Goal: Information Seeking & Learning: Learn about a topic

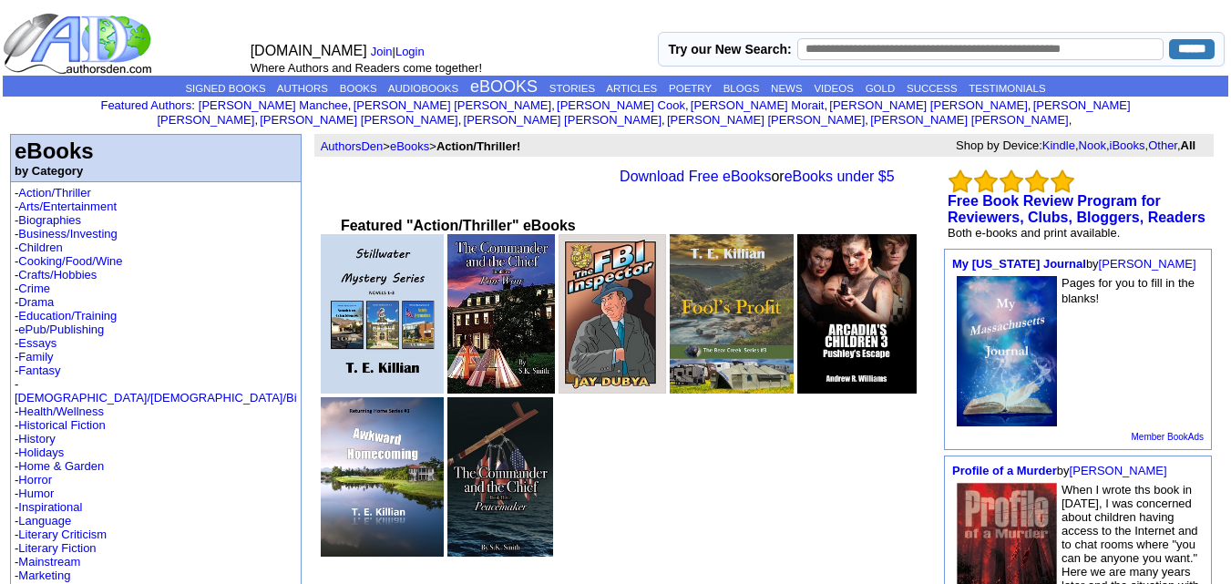
click at [321, 300] on img at bounding box center [382, 314] width 123 height 160
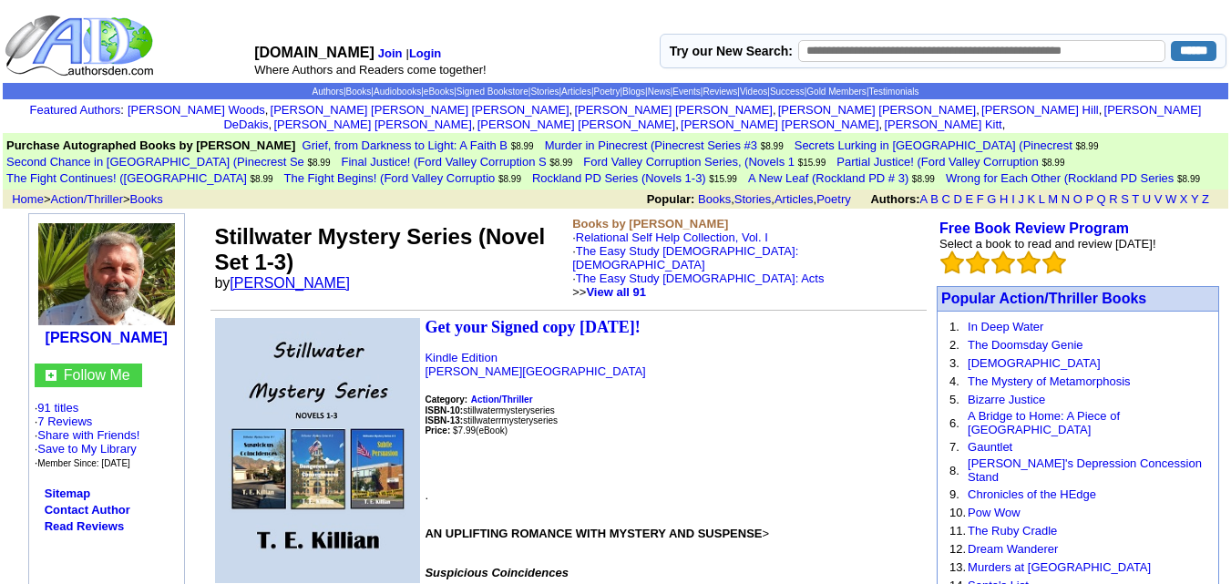
click at [268, 275] on link "[PERSON_NAME]" at bounding box center [290, 282] width 120 height 15
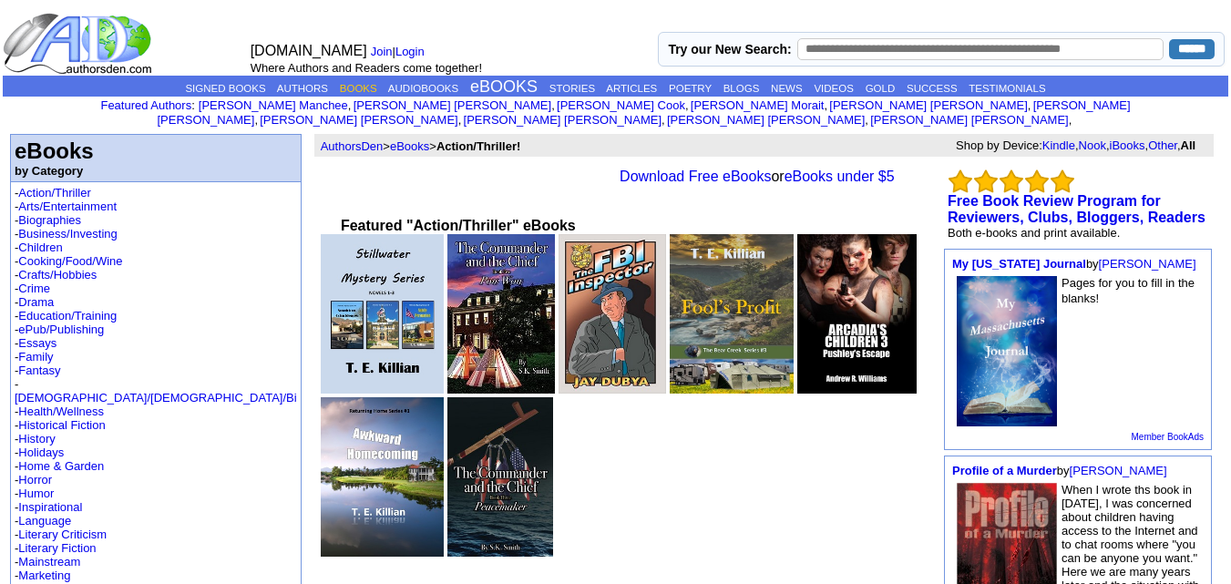
click at [348, 85] on link "BOOKS" at bounding box center [358, 88] width 37 height 11
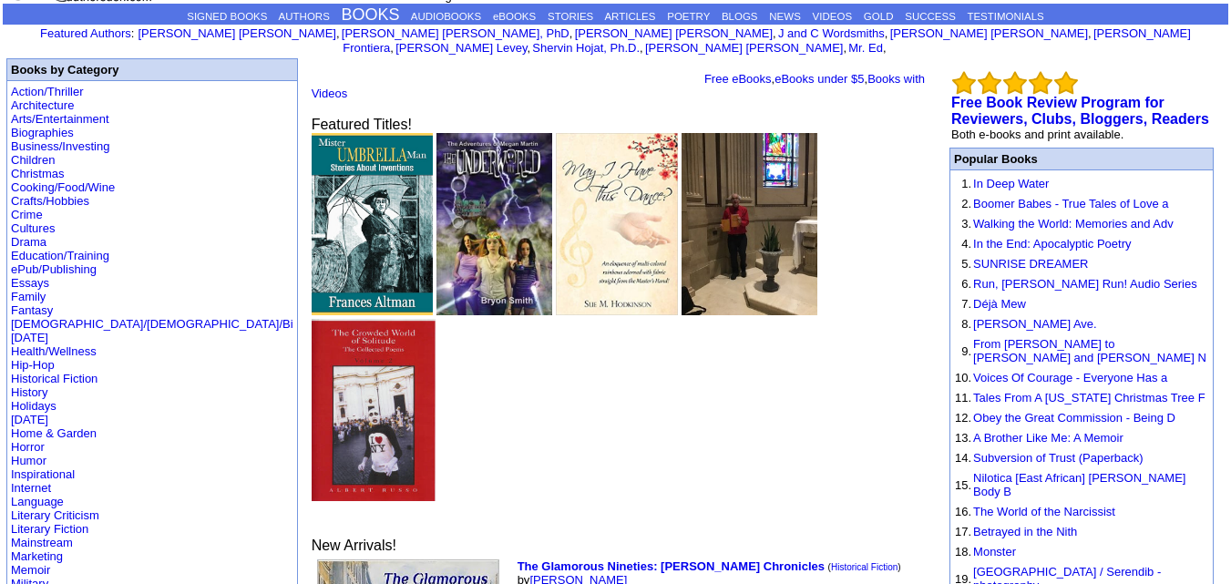
scroll to position [69, 0]
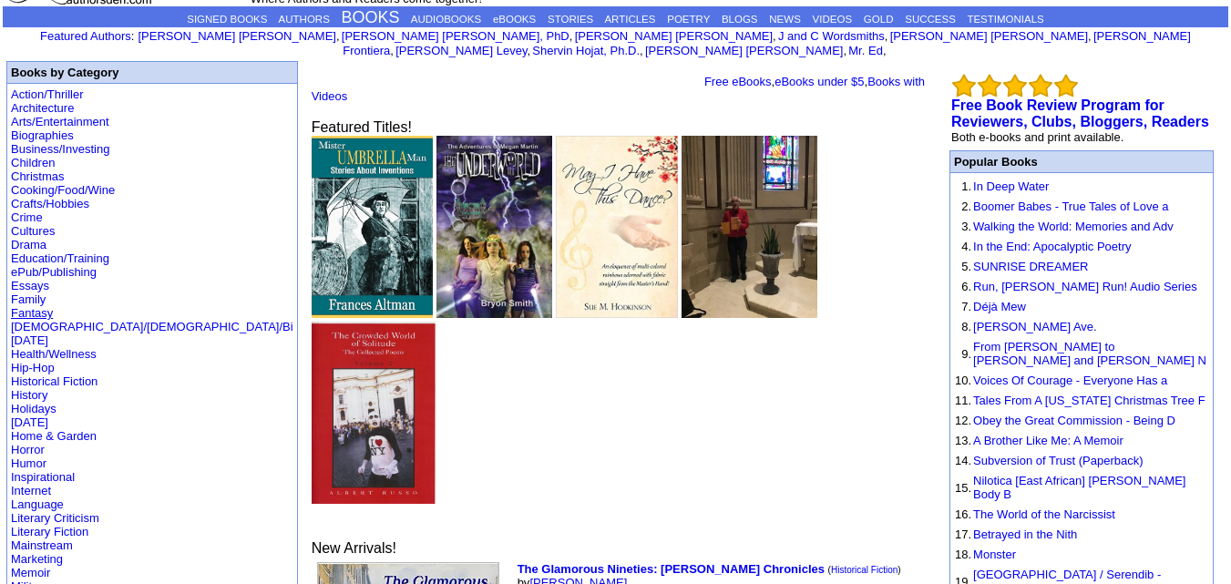
click at [26, 306] on link "Fantasy" at bounding box center [32, 313] width 42 height 14
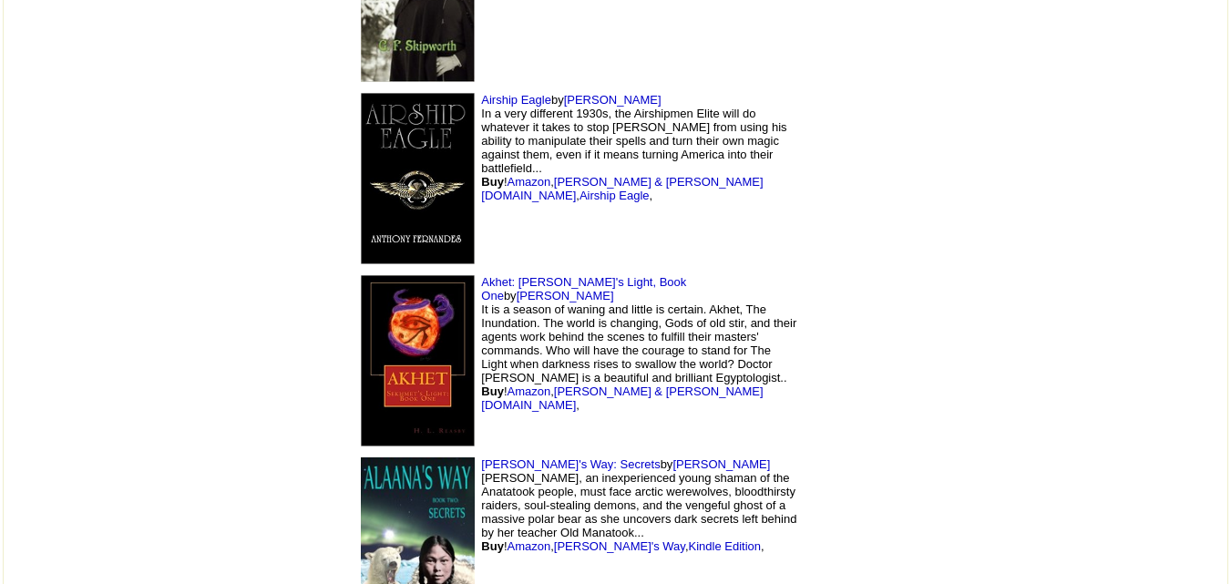
scroll to position [17841, 0]
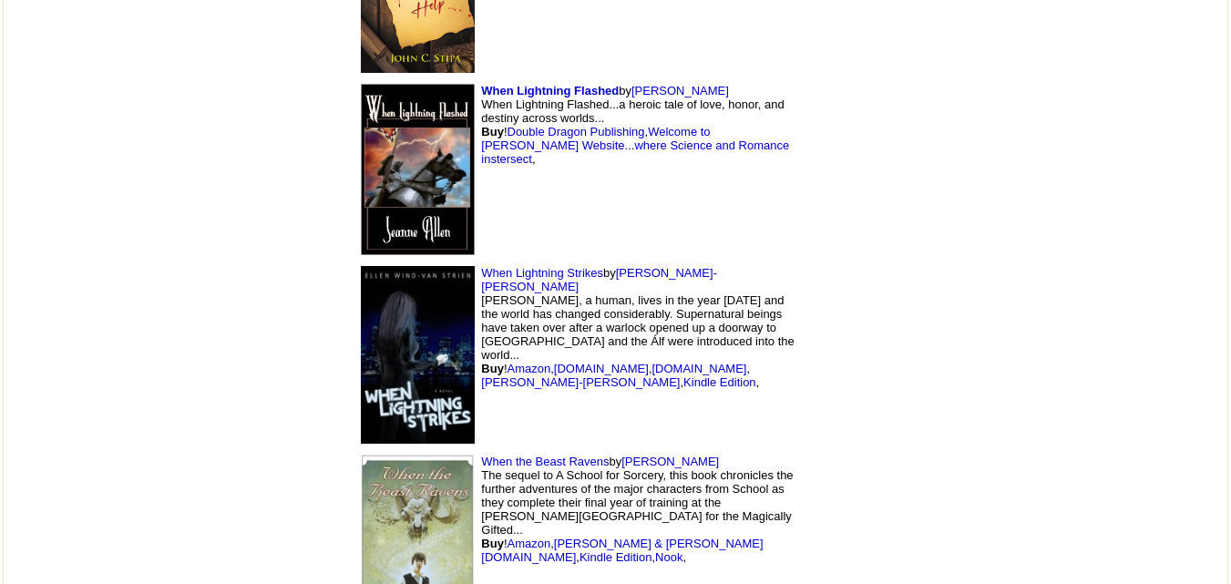
scroll to position [2663, 0]
